Goal: Transaction & Acquisition: Purchase product/service

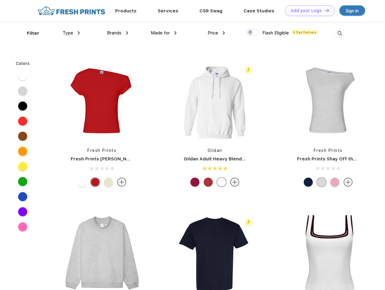
scroll to position [0, 0]
click at [308, 10] on link "Add your Logo Design Tool" at bounding box center [310, 10] width 50 height 11
click at [0, 0] on div "Design Tool" at bounding box center [0, 0] width 0 height 0
click at [325, 10] on link "Add your Logo Design Tool" at bounding box center [310, 10] width 50 height 11
click at [29, 33] on div "Filter" at bounding box center [33, 33] width 12 height 7
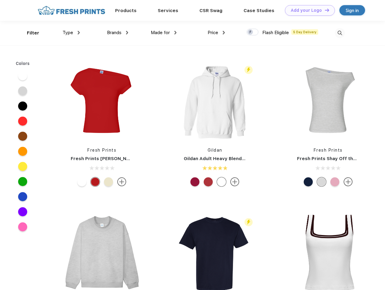
click at [71, 33] on span "Type" at bounding box center [68, 32] width 11 height 5
click at [118, 33] on span "Brands" at bounding box center [114, 32] width 15 height 5
click at [164, 33] on span "Made for" at bounding box center [160, 32] width 19 height 5
click at [217, 33] on span "Price" at bounding box center [213, 32] width 11 height 5
click at [253, 32] on div at bounding box center [253, 32] width 12 height 7
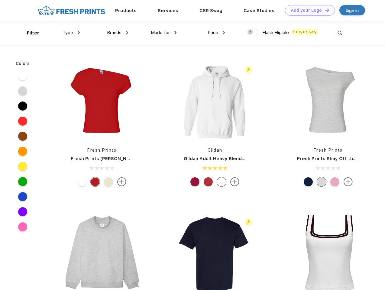
click at [251, 32] on input "checkbox" at bounding box center [249, 30] width 4 height 4
click at [340, 33] on img at bounding box center [340, 33] width 10 height 10
